Goal: Information Seeking & Learning: Learn about a topic

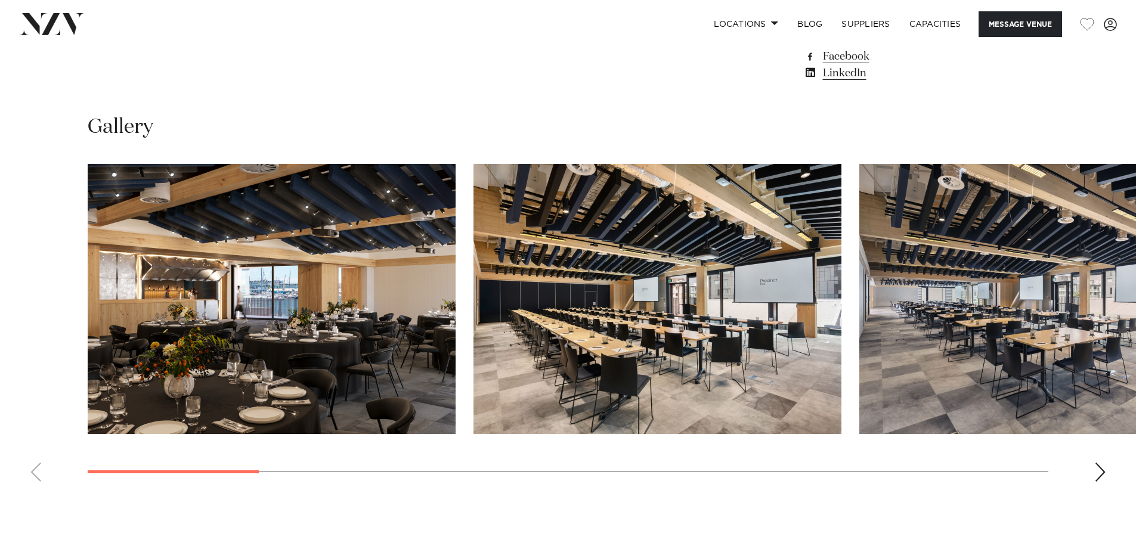
scroll to position [1121, 0]
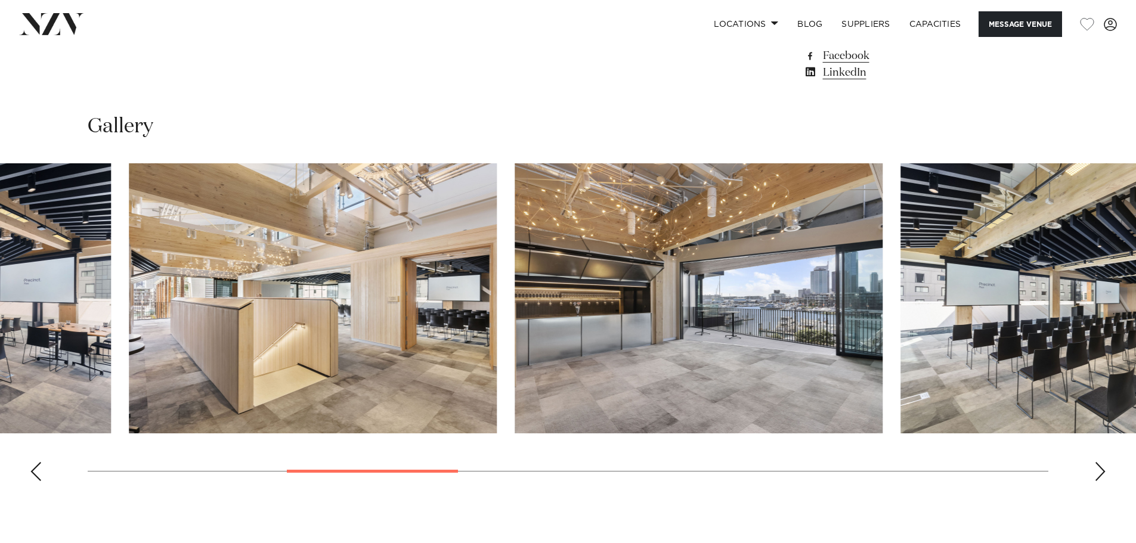
click at [335, 425] on swiper-container at bounding box center [568, 326] width 1136 height 327
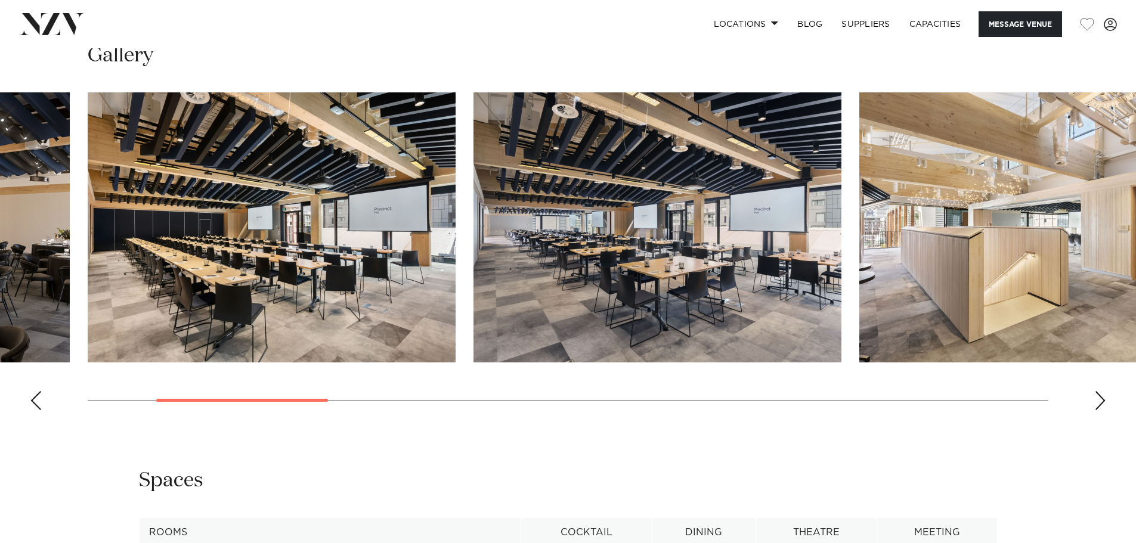
scroll to position [1192, 0]
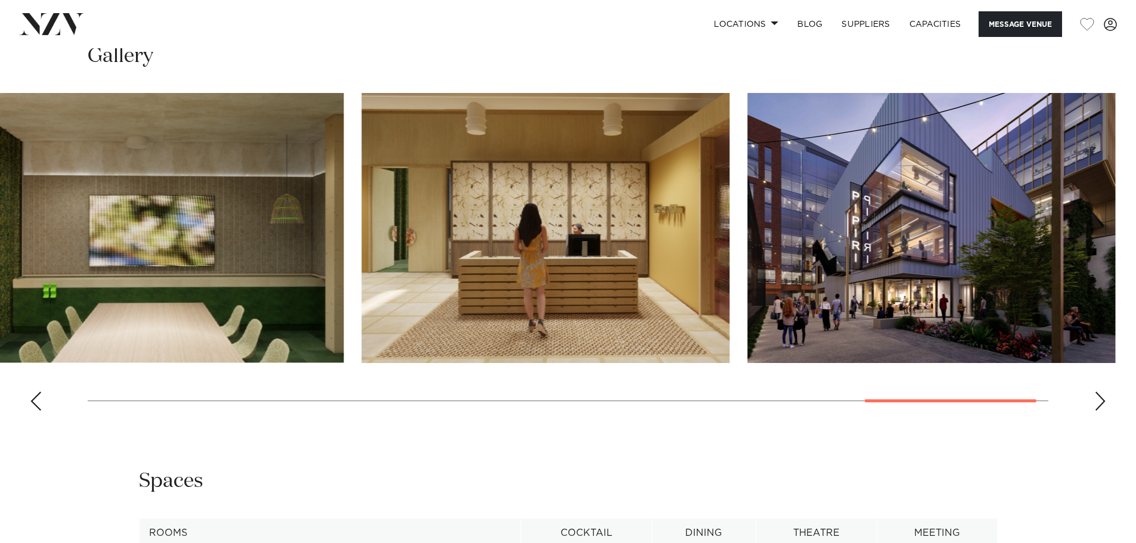
click at [1031, 423] on div "Auckland Pipiri Lane by Precinct Flex Message Venue [GEOGRAPHIC_DATA] by Precin…" at bounding box center [568, 84] width 1136 height 2455
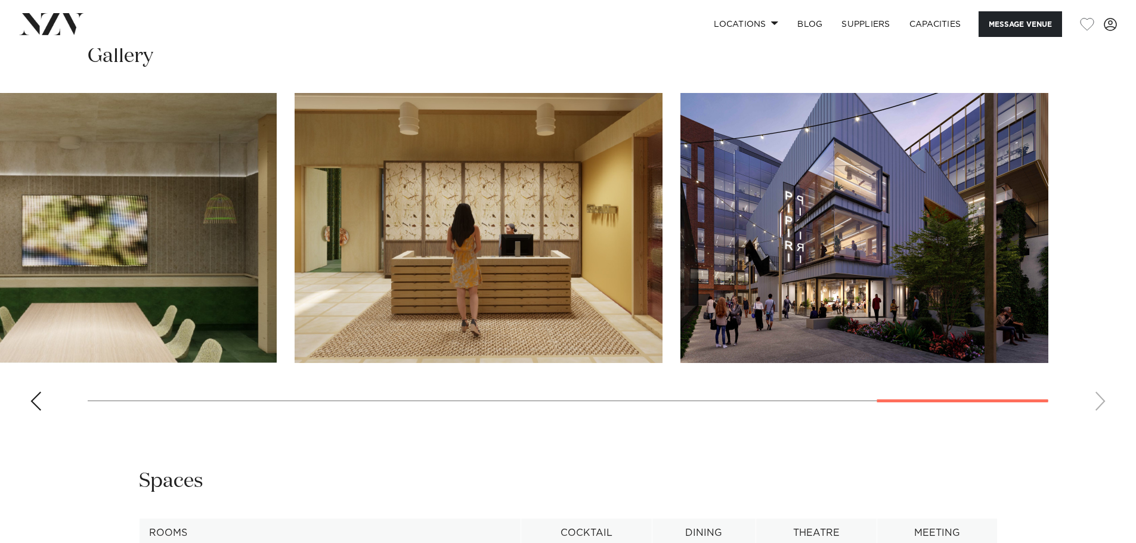
click at [829, 247] on img "14 / 14" at bounding box center [865, 228] width 368 height 270
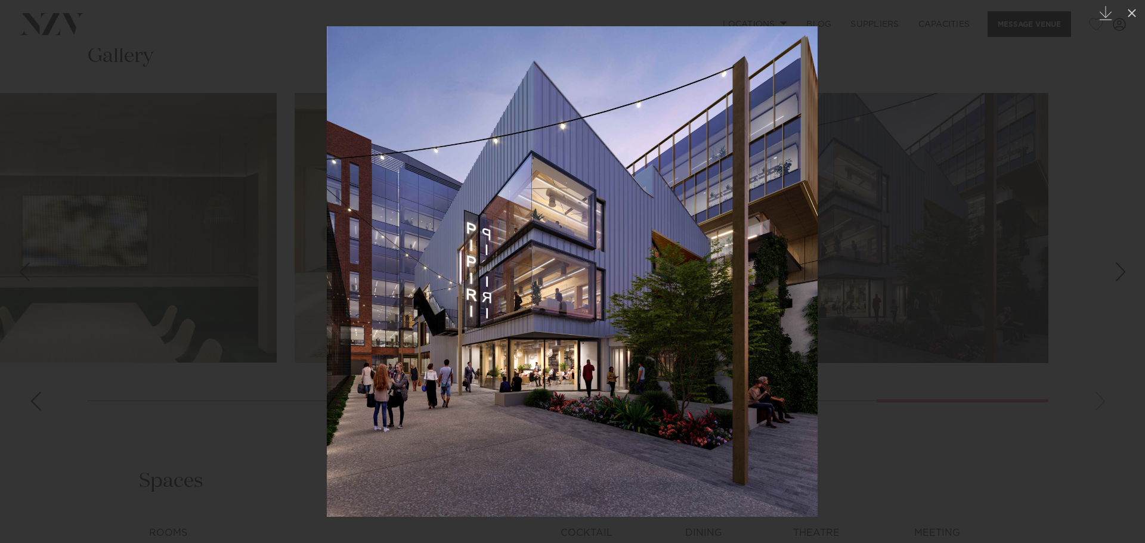
click at [249, 446] on div at bounding box center [572, 271] width 1145 height 543
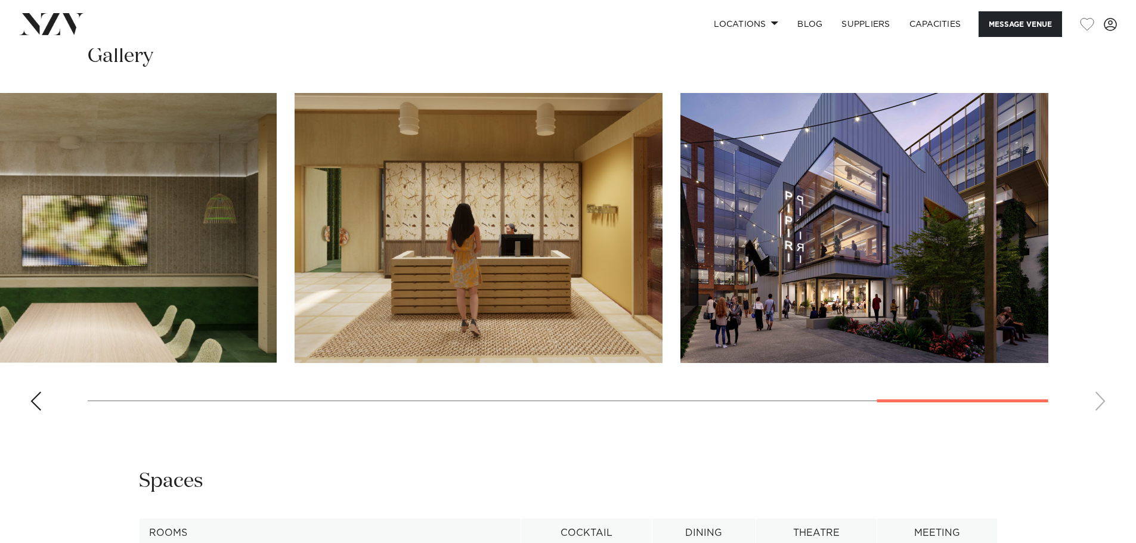
click at [491, 240] on img "13 / 14" at bounding box center [479, 228] width 368 height 270
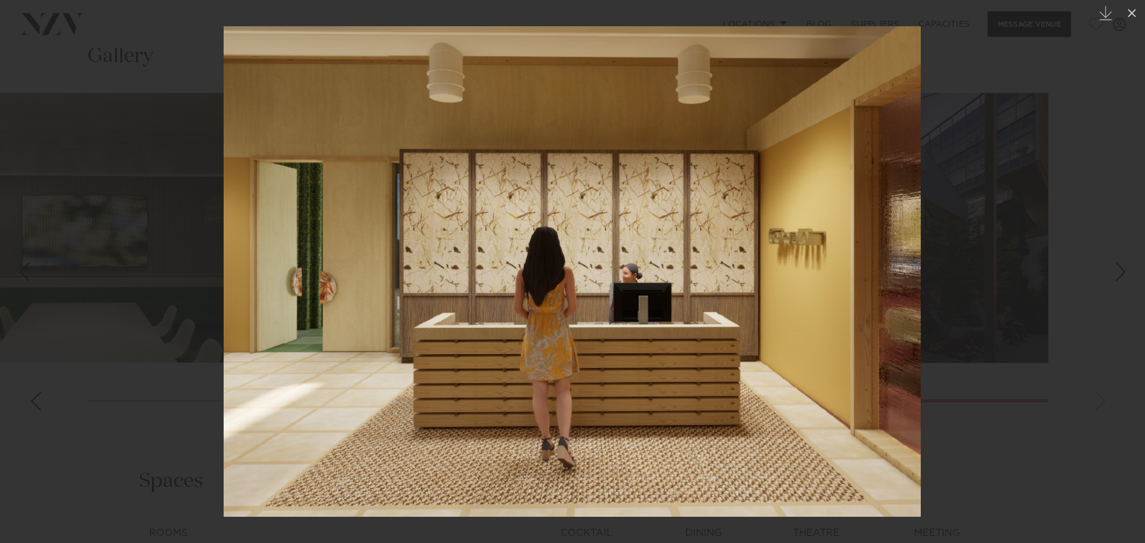
click at [1035, 456] on div at bounding box center [572, 271] width 1145 height 543
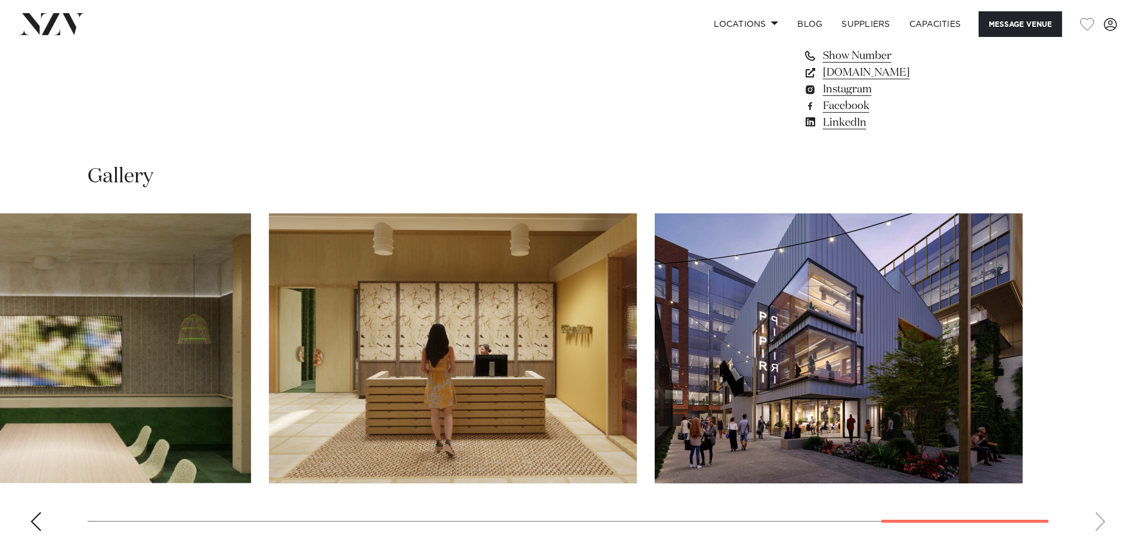
click at [819, 519] on swiper-container at bounding box center [568, 377] width 1136 height 327
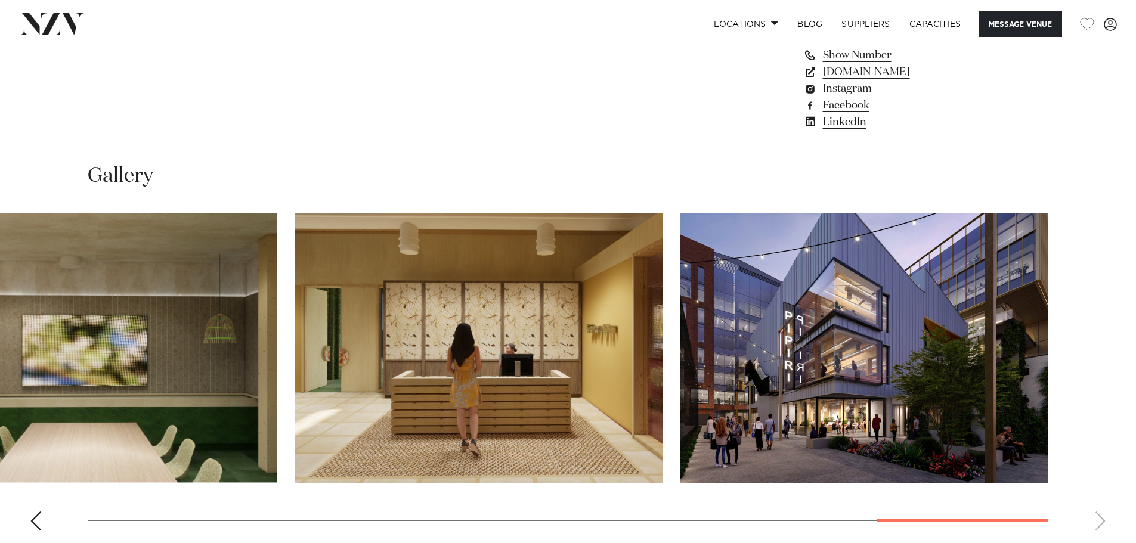
scroll to position [1072, 0]
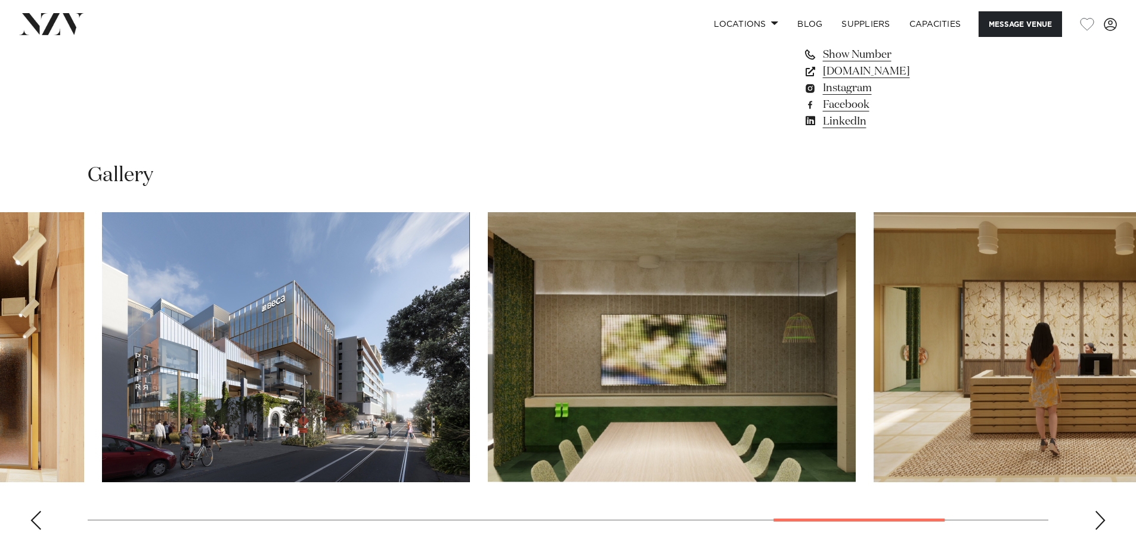
click at [856, 360] on img "12 / 14" at bounding box center [672, 347] width 368 height 270
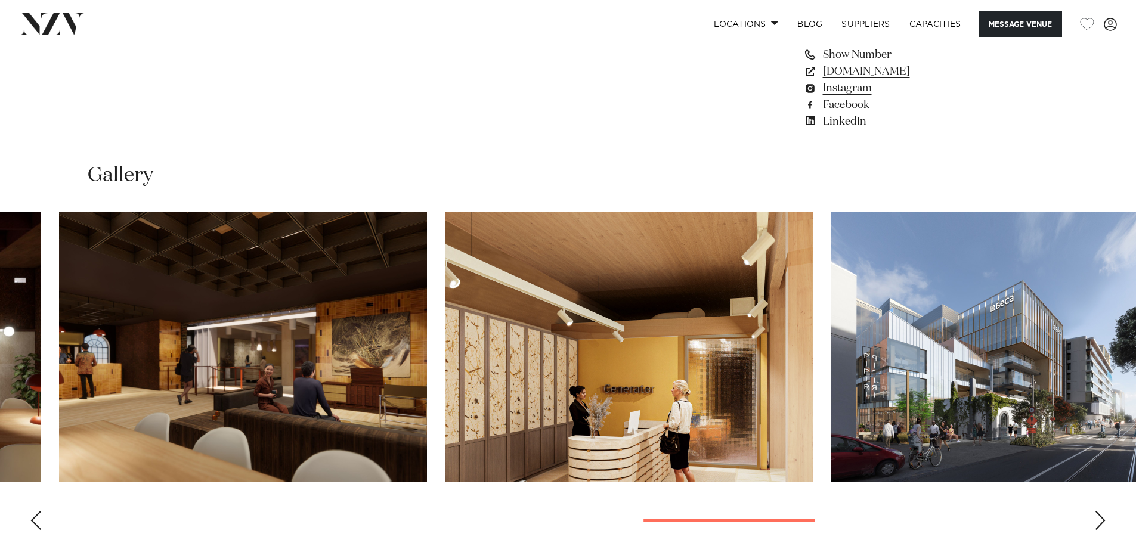
click at [1105, 327] on img "11 / 14" at bounding box center [1015, 347] width 368 height 270
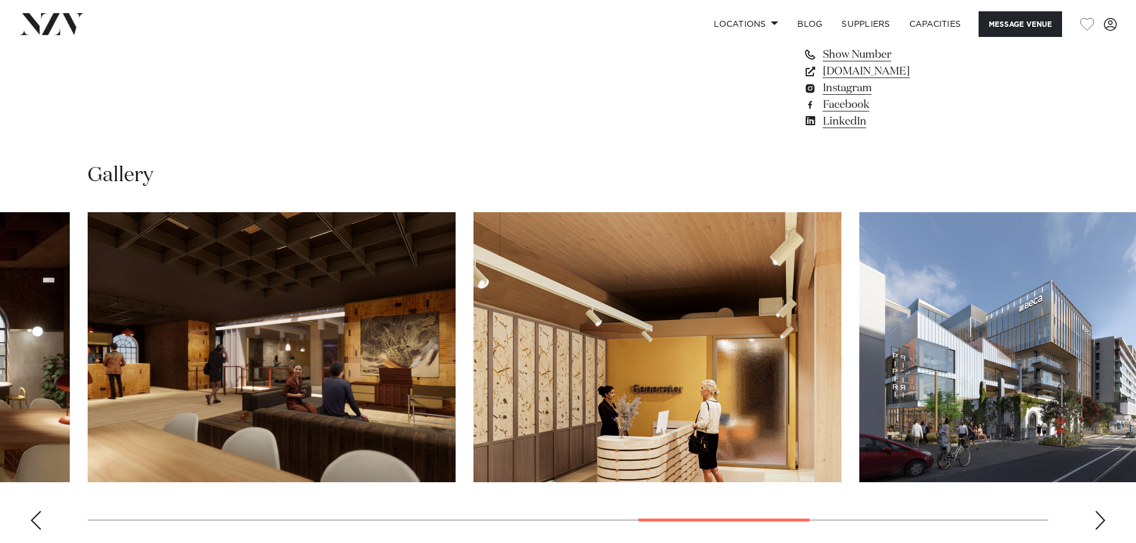
click at [663, 346] on img "10 / 14" at bounding box center [658, 347] width 368 height 270
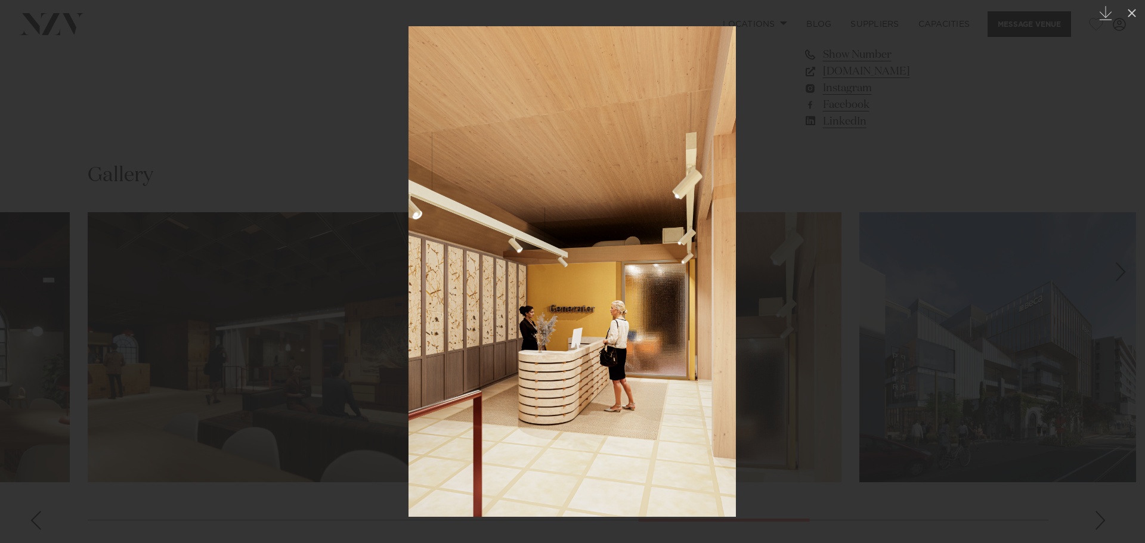
click at [820, 510] on div at bounding box center [572, 271] width 1145 height 543
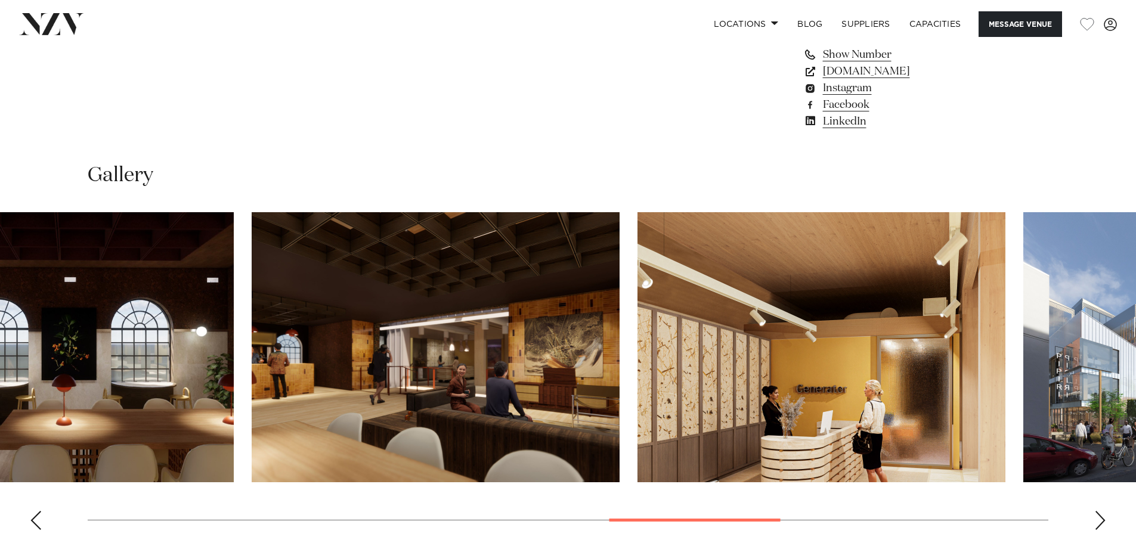
click at [844, 385] on img "10 / 14" at bounding box center [822, 347] width 368 height 270
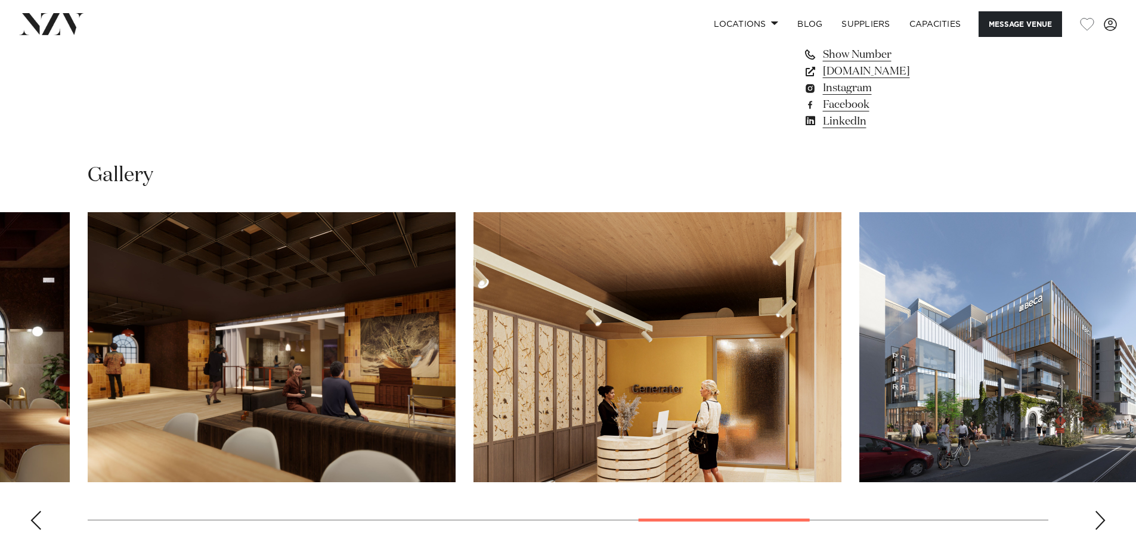
click at [366, 364] on img "9 / 14" at bounding box center [272, 347] width 368 height 270
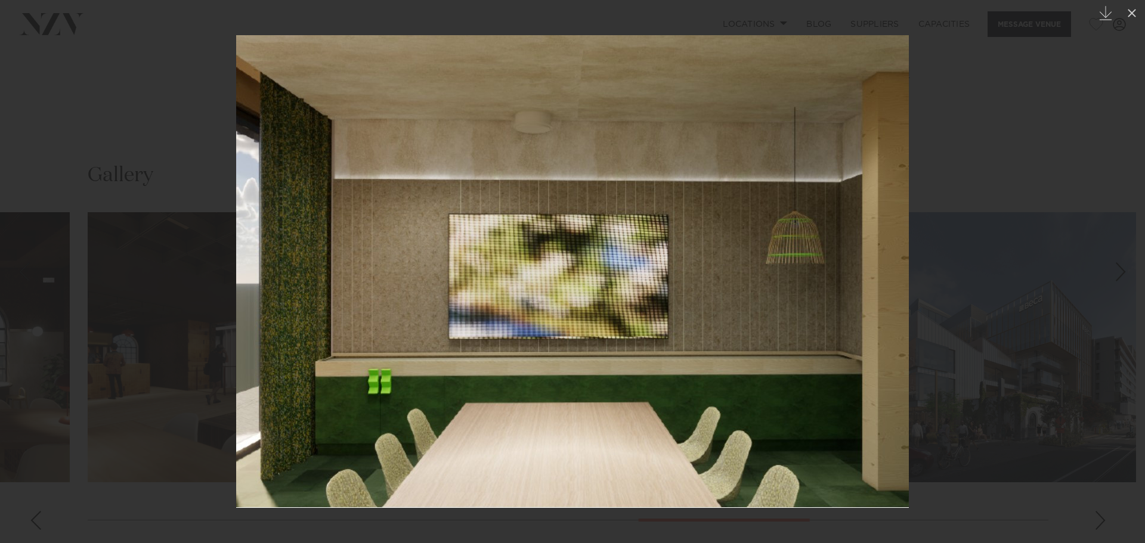
click at [728, 538] on div at bounding box center [572, 271] width 1145 height 543
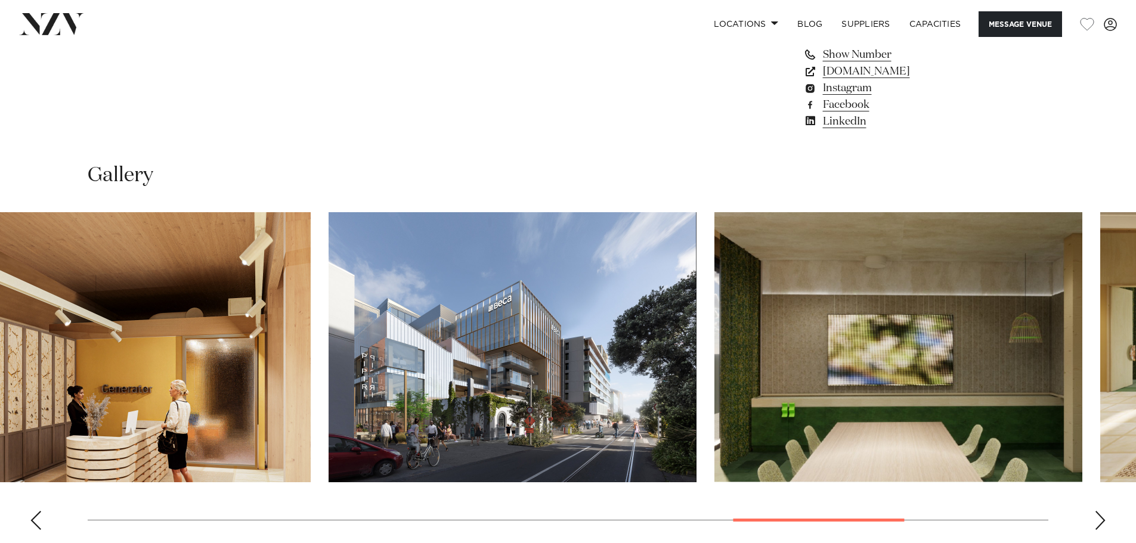
click at [865, 394] on img "12 / 14" at bounding box center [899, 347] width 368 height 270
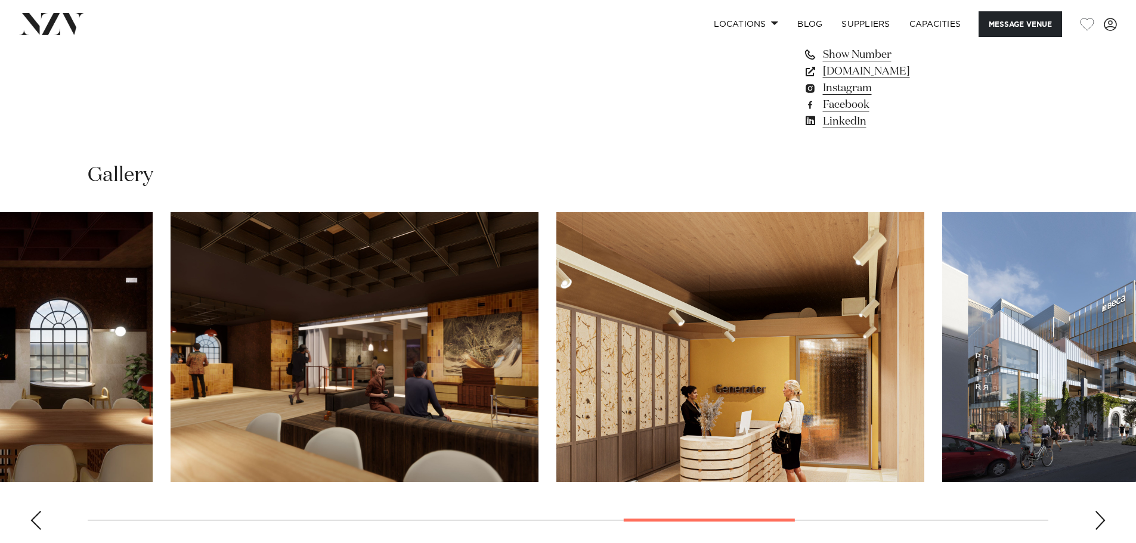
click at [819, 370] on img "10 / 14" at bounding box center [740, 347] width 368 height 270
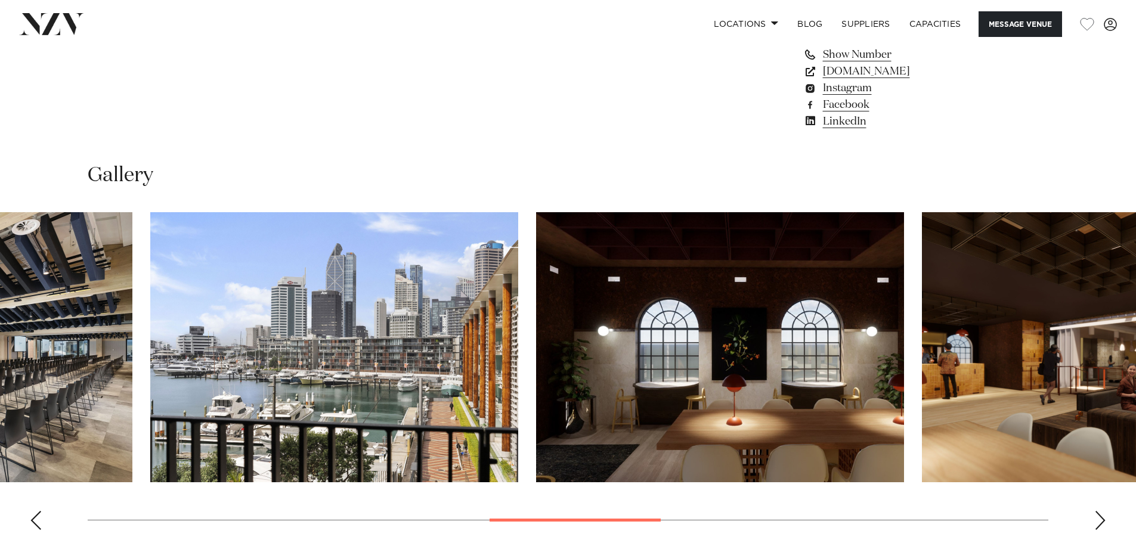
click at [737, 335] on img "8 / 14" at bounding box center [720, 347] width 368 height 270
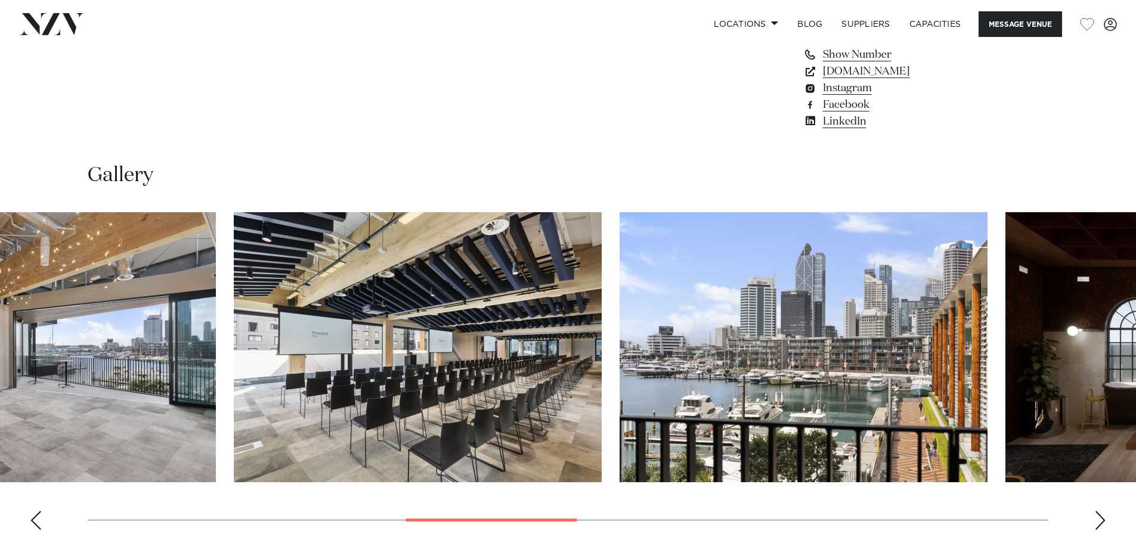
click at [913, 364] on img "7 / 14" at bounding box center [804, 347] width 368 height 270
